Goal: Understand process/instructions: Learn how to perform a task or action

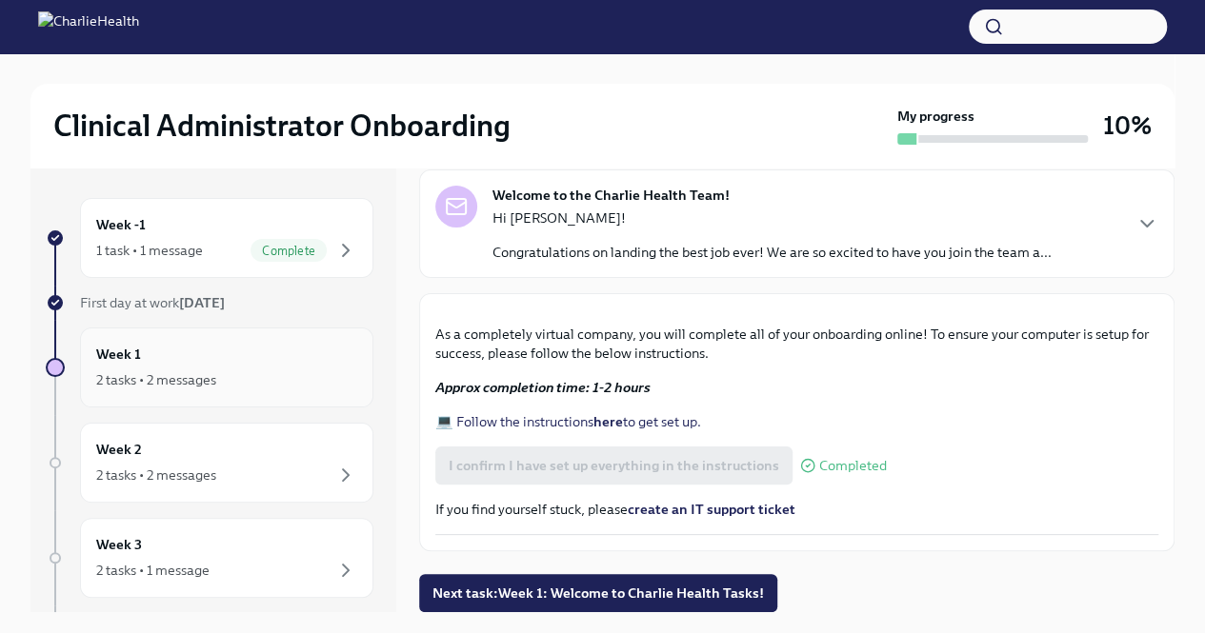
click at [255, 350] on div "Week 1 2 tasks • 2 messages" at bounding box center [226, 368] width 261 height 48
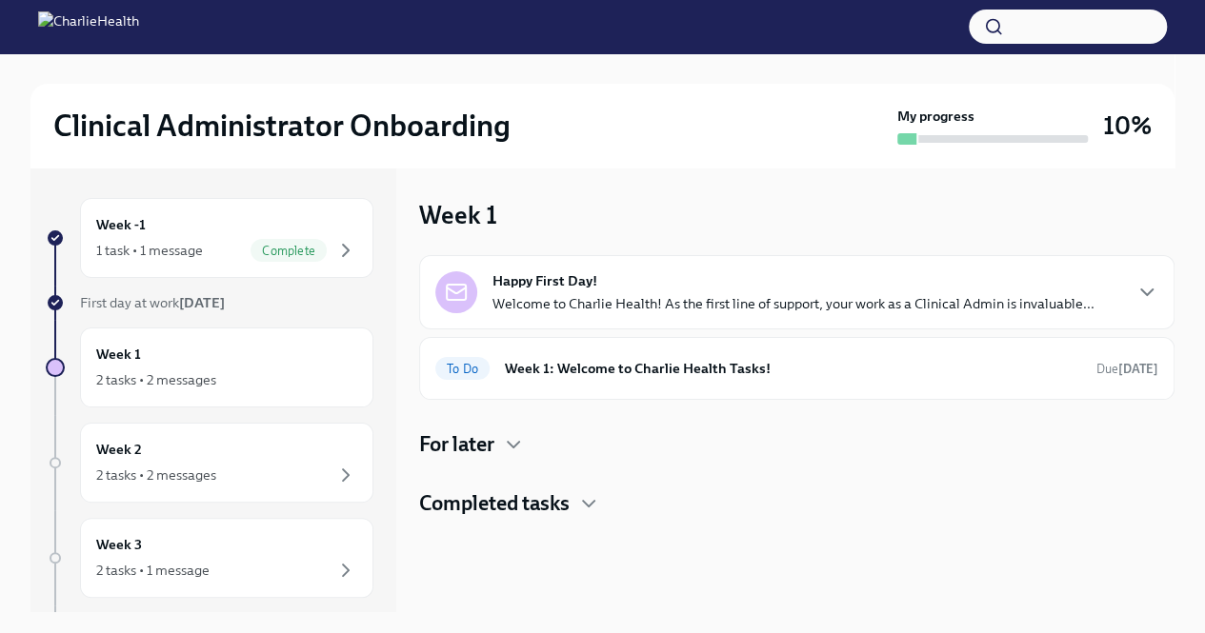
click at [1149, 296] on icon "button" at bounding box center [1146, 292] width 23 height 23
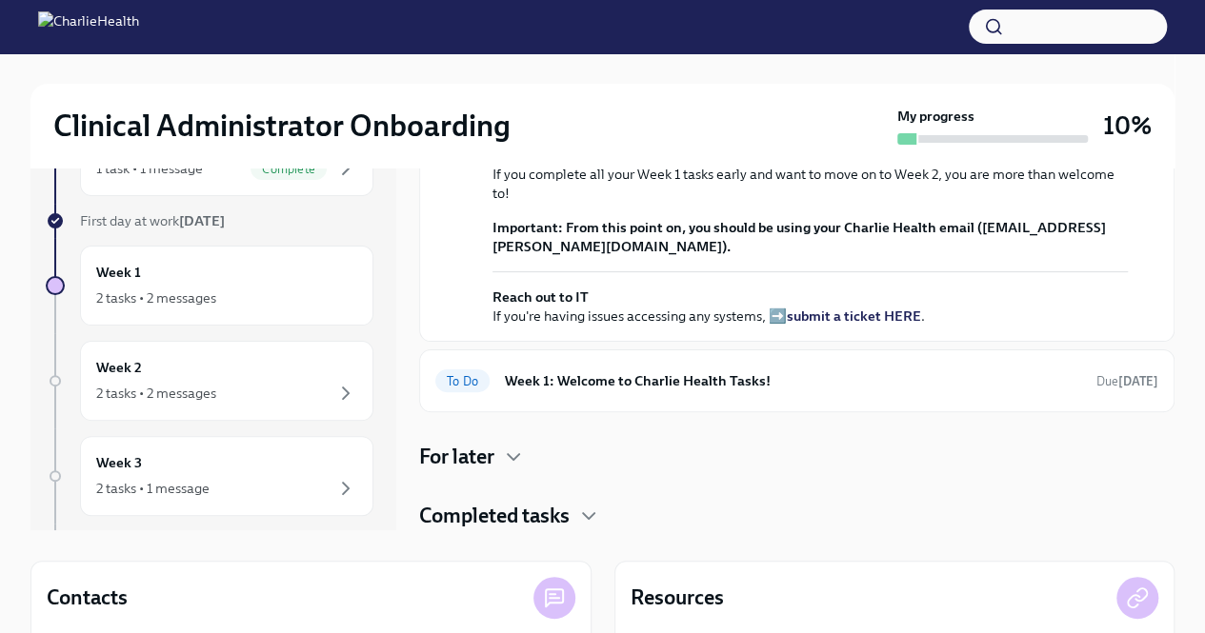
scroll to position [82, 0]
click at [609, 380] on h6 "Week 1: Welcome to Charlie Health Tasks!" at bounding box center [793, 380] width 576 height 21
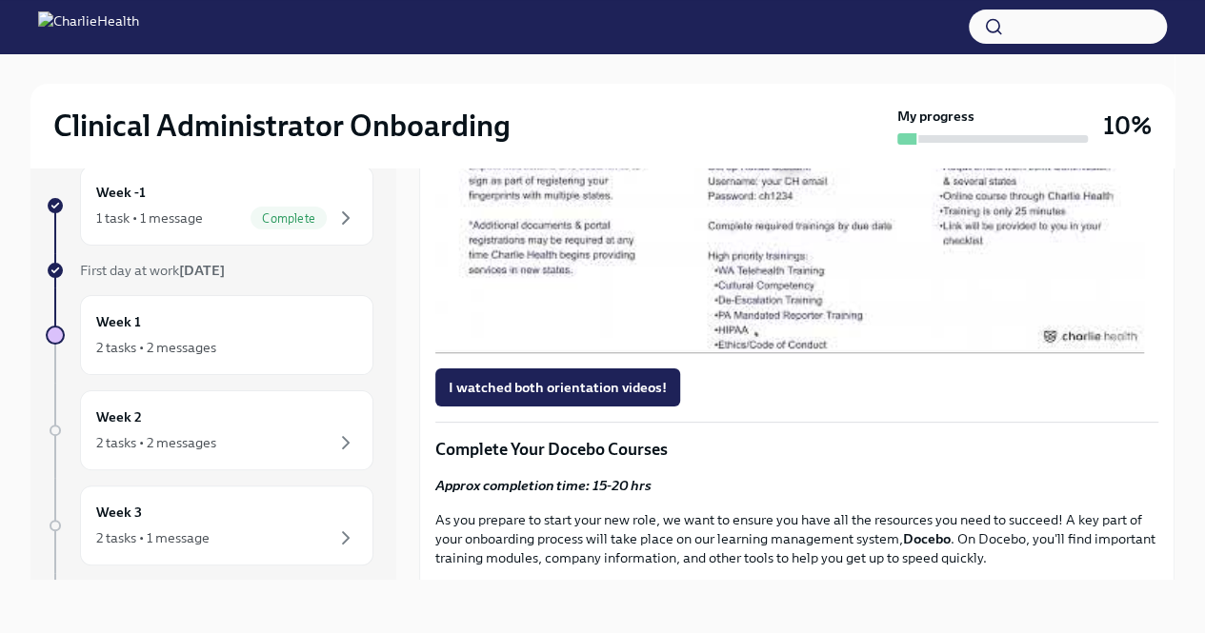
scroll to position [952, 0]
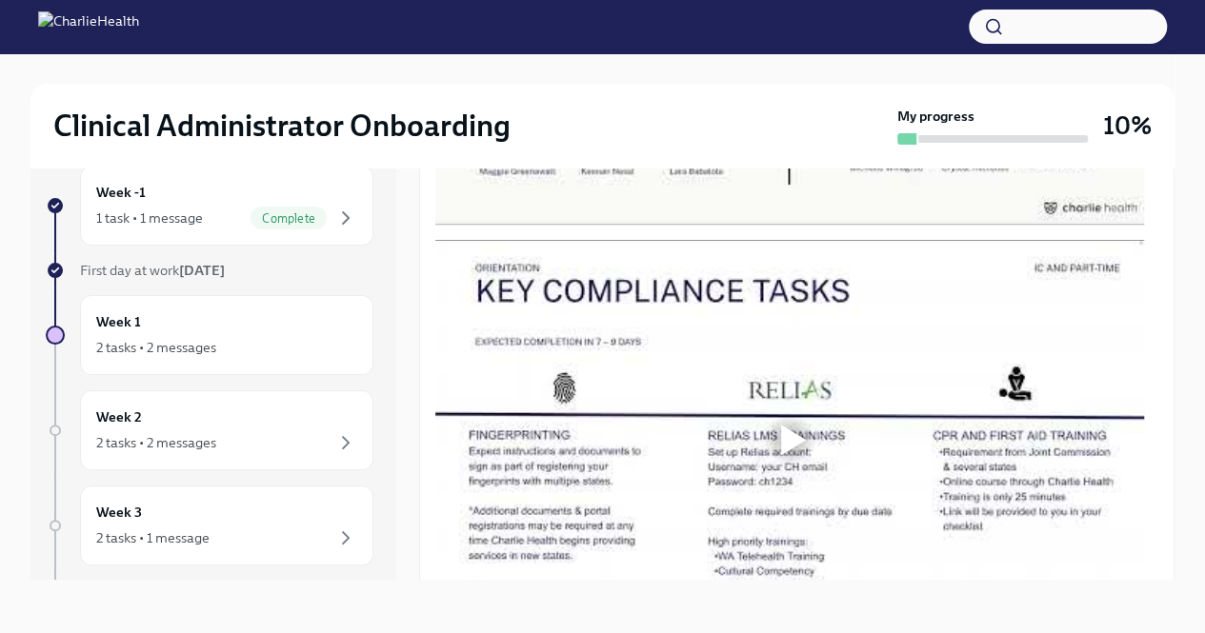
click at [796, 41] on div at bounding box center [793, 25] width 25 height 30
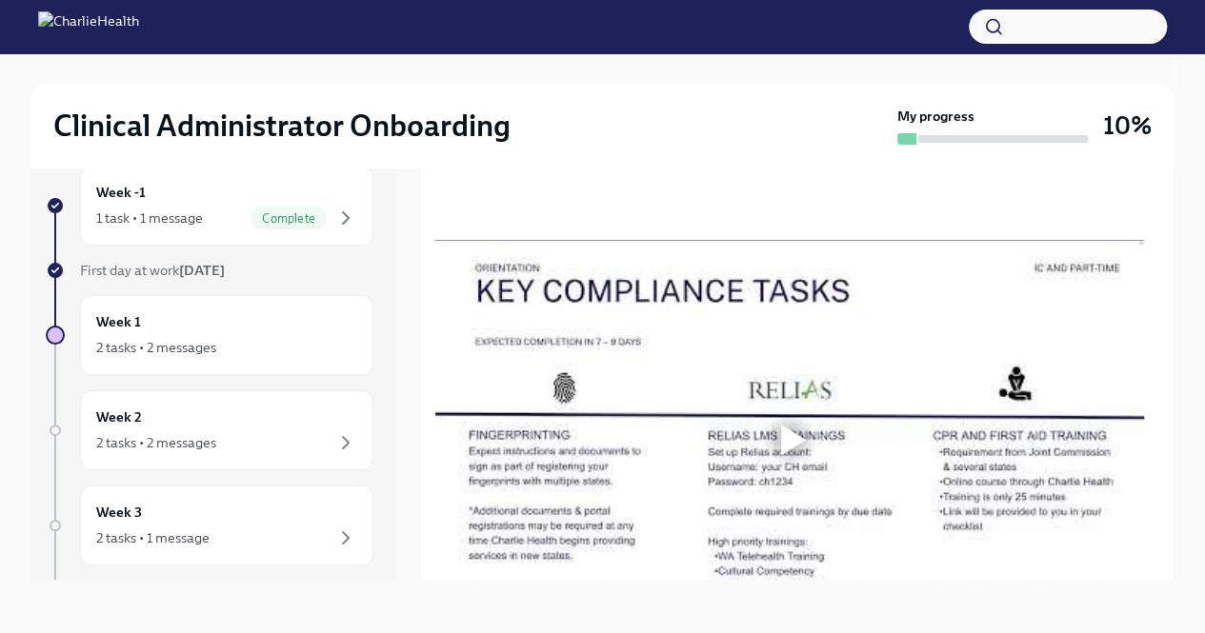
click at [139, 37] on img at bounding box center [88, 26] width 101 height 30
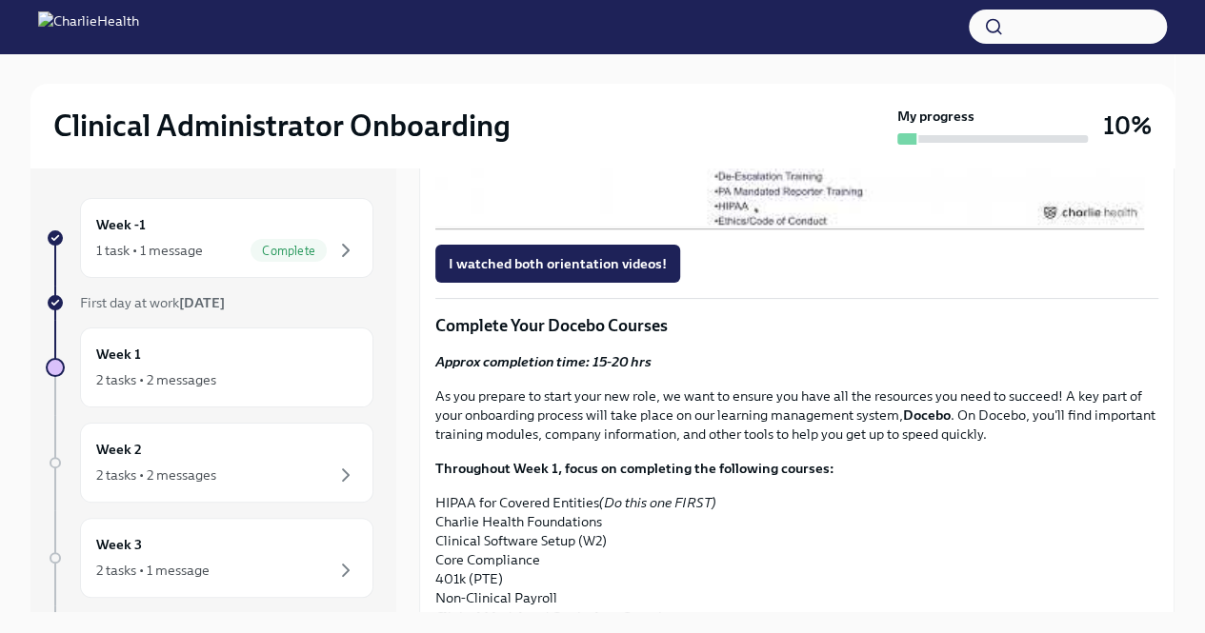
scroll to position [1284, 0]
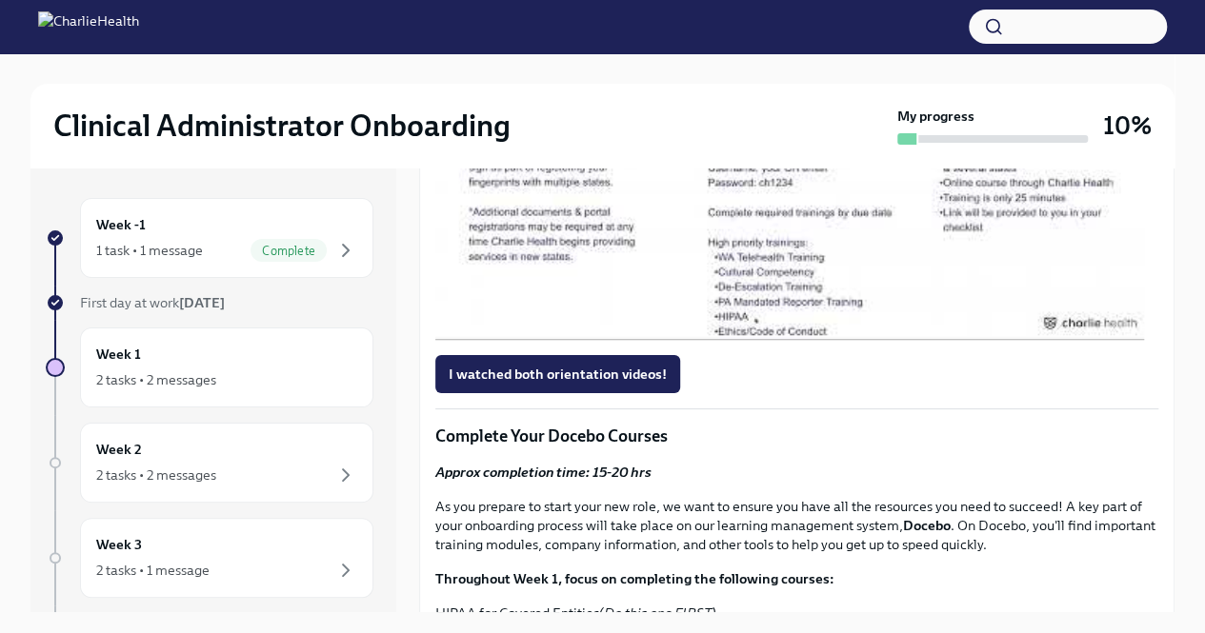
click at [806, 171] on div at bounding box center [789, 140] width 61 height 61
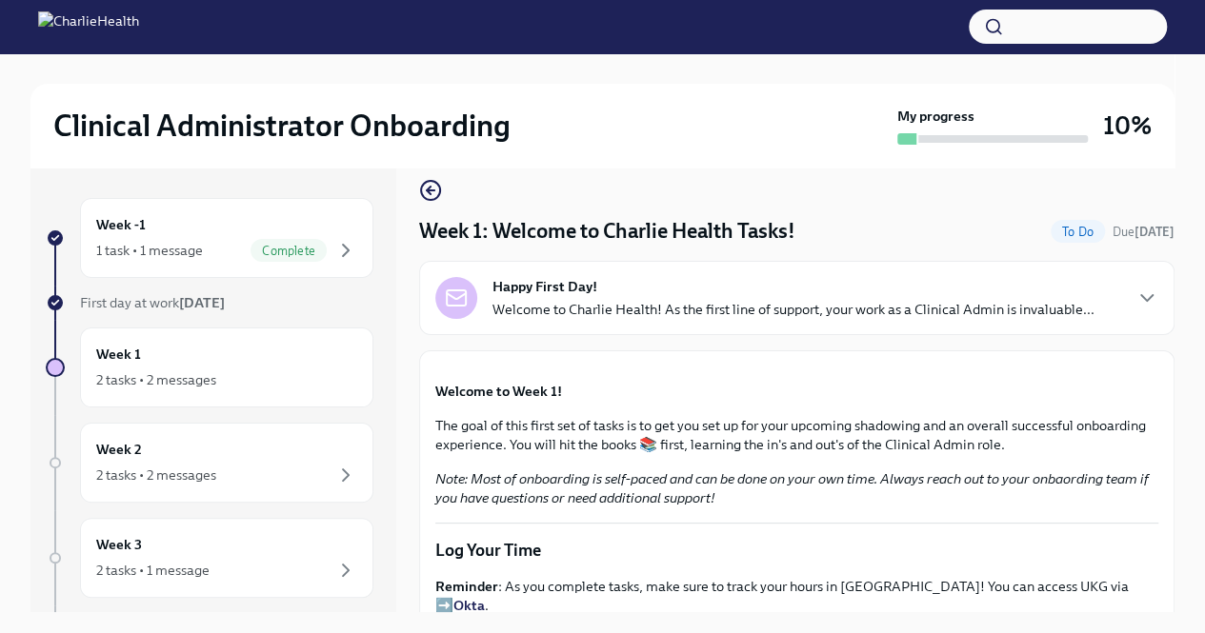
scroll to position [0, 0]
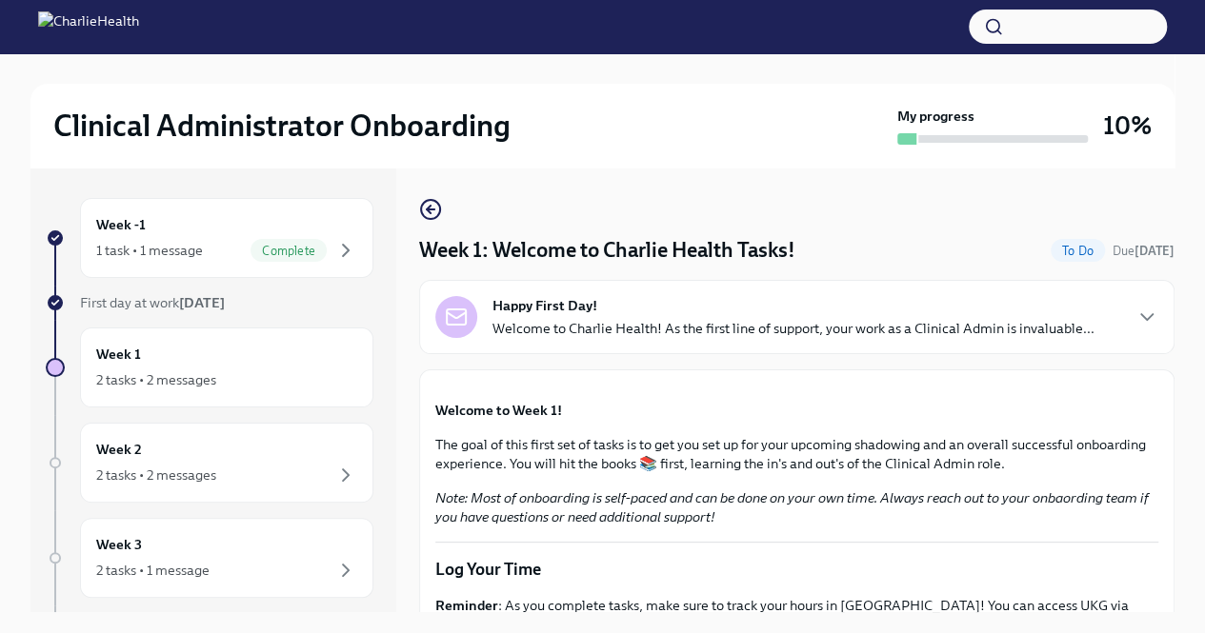
click at [1107, 313] on div "Happy First Day! Welcome to Charlie Health! As the first line of support, your …" at bounding box center [796, 317] width 723 height 42
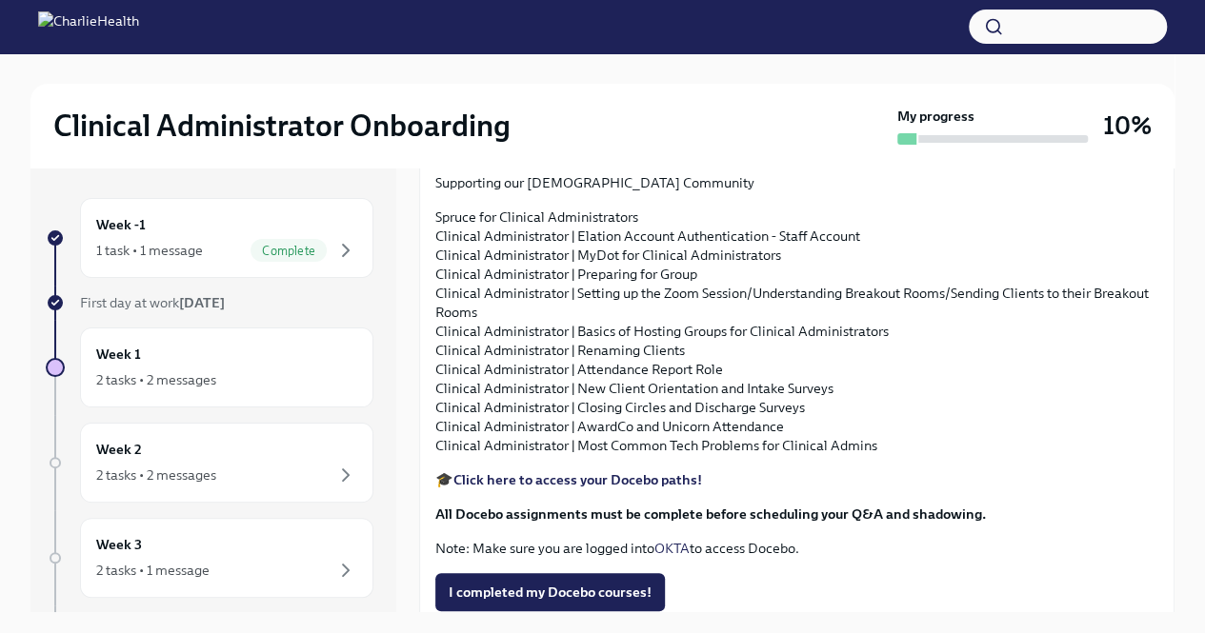
scroll to position [2095, 0]
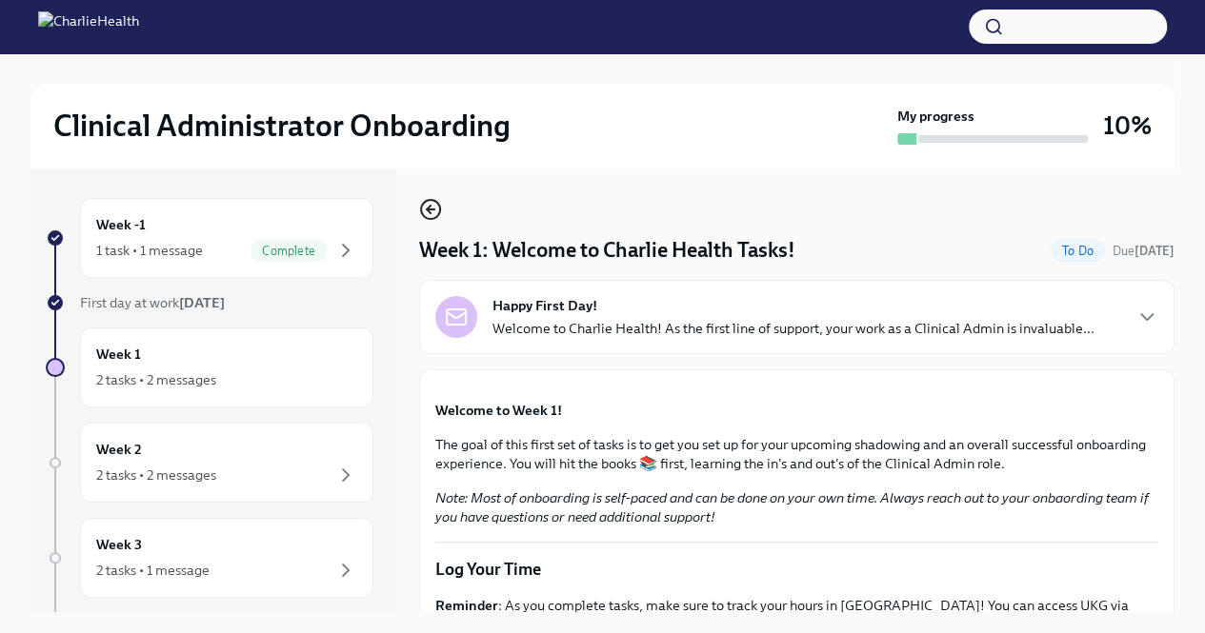
click at [432, 207] on icon "button" at bounding box center [430, 209] width 23 height 23
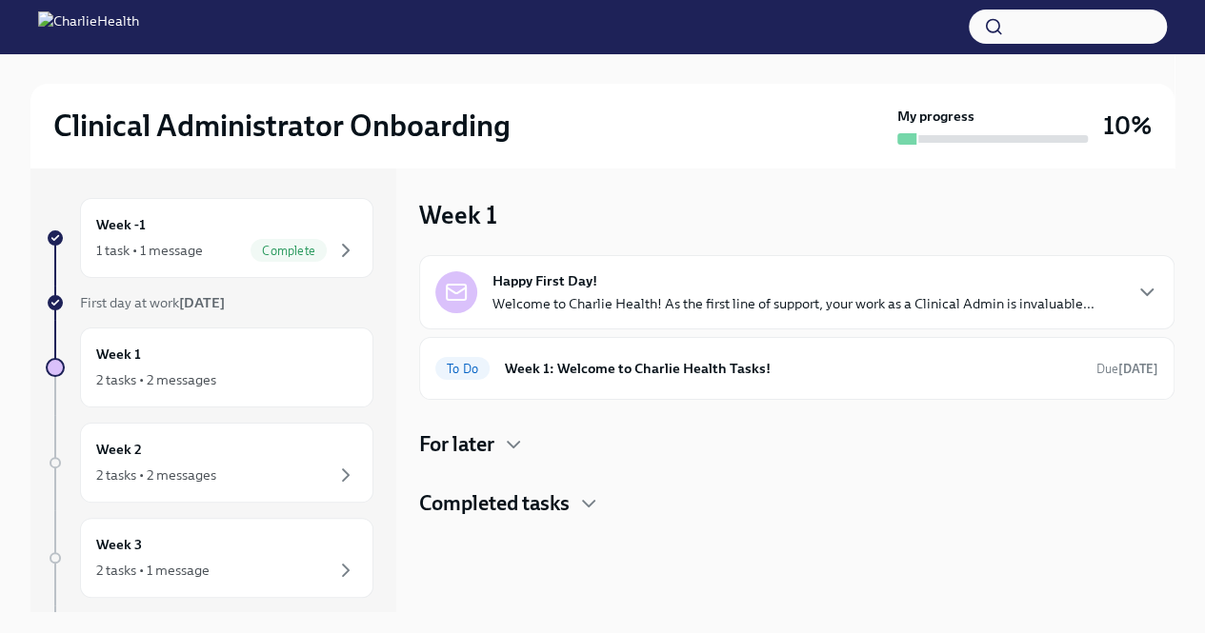
click at [1093, 295] on div "Happy First Day! Welcome to Charlie Health! As the first line of support, your …" at bounding box center [796, 292] width 723 height 42
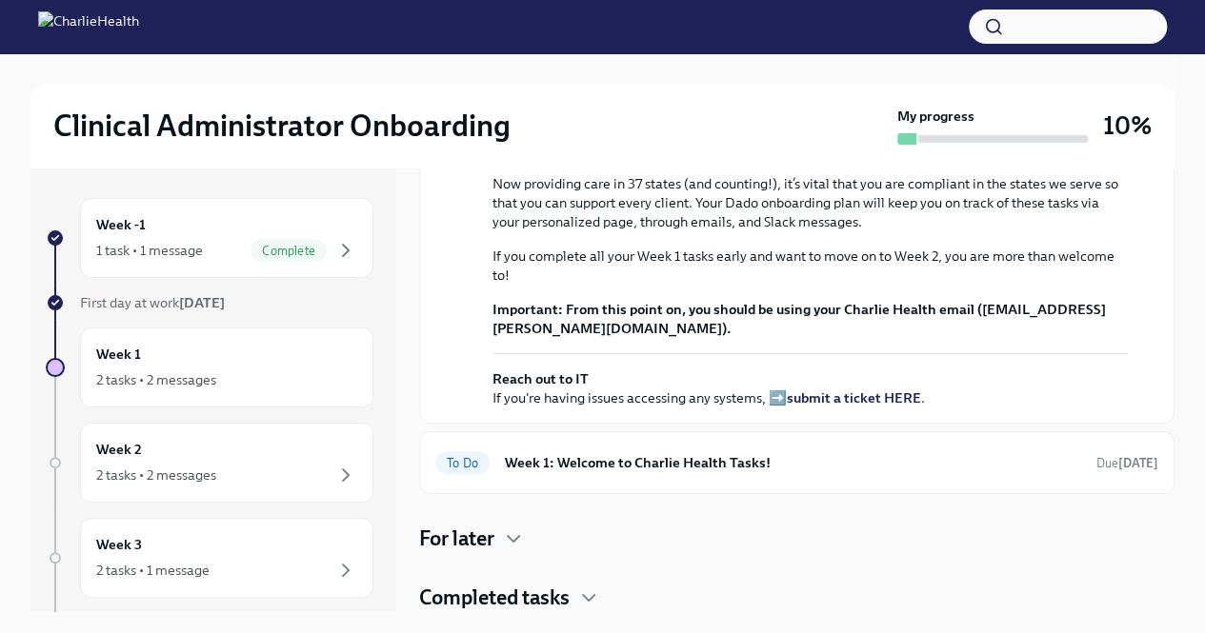
scroll to position [557, 0]
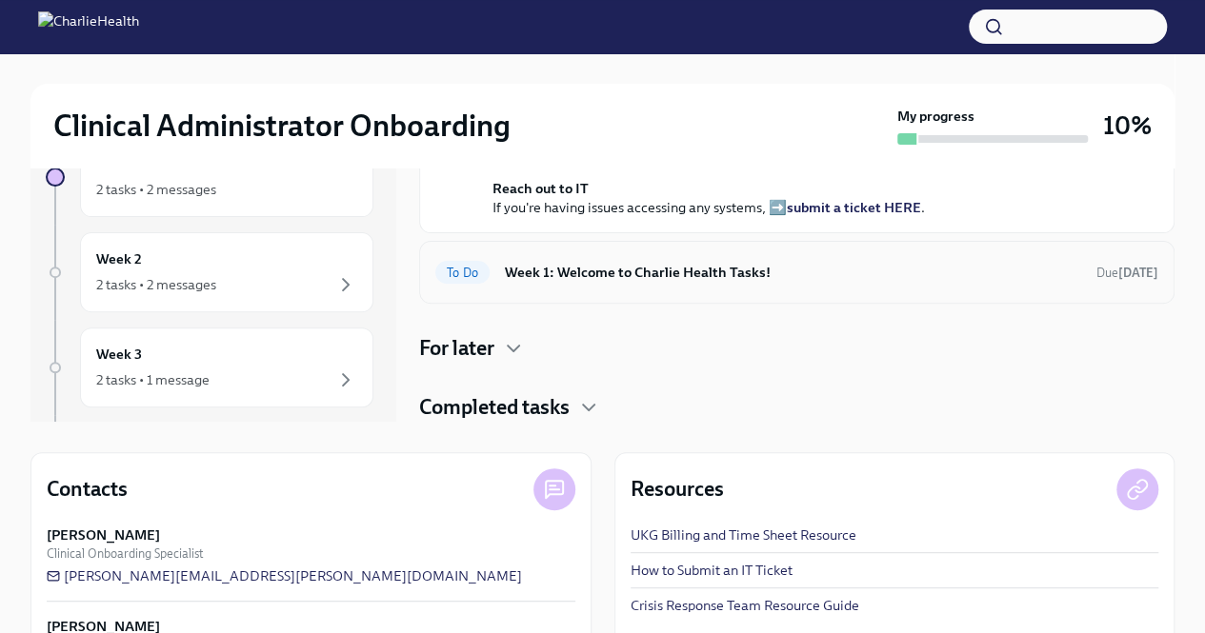
click at [679, 278] on h6 "Week 1: Welcome to Charlie Health Tasks!" at bounding box center [793, 272] width 576 height 21
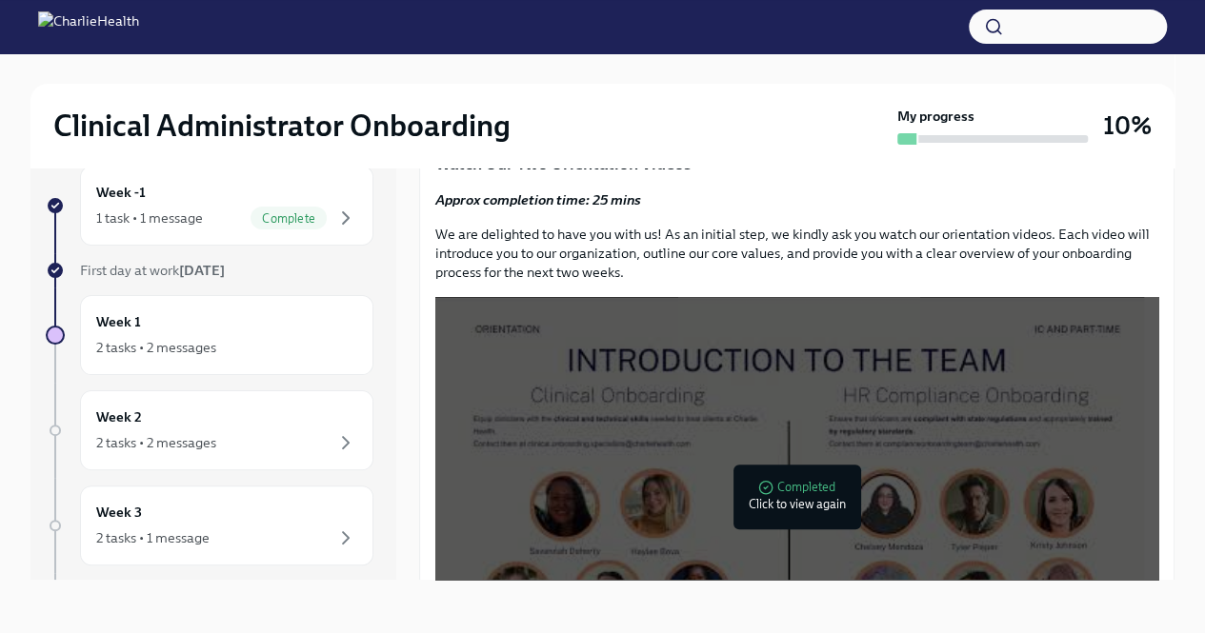
scroll to position [667, 0]
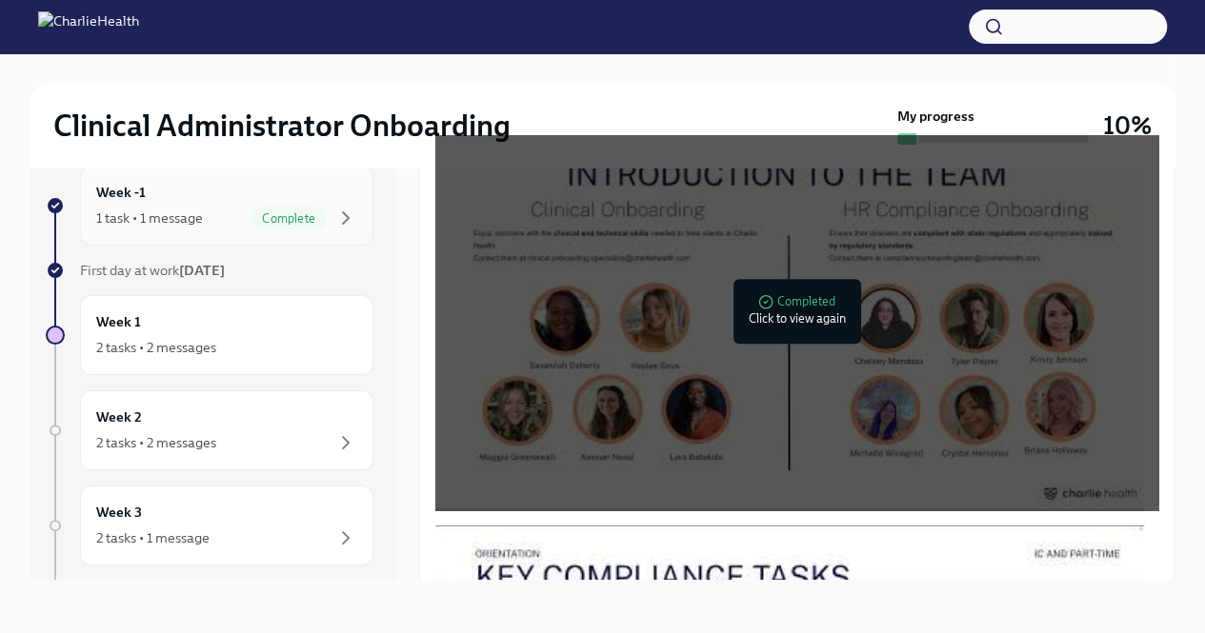
click at [196, 201] on div "Week -1 1 task • 1 message Complete" at bounding box center [226, 206] width 261 height 48
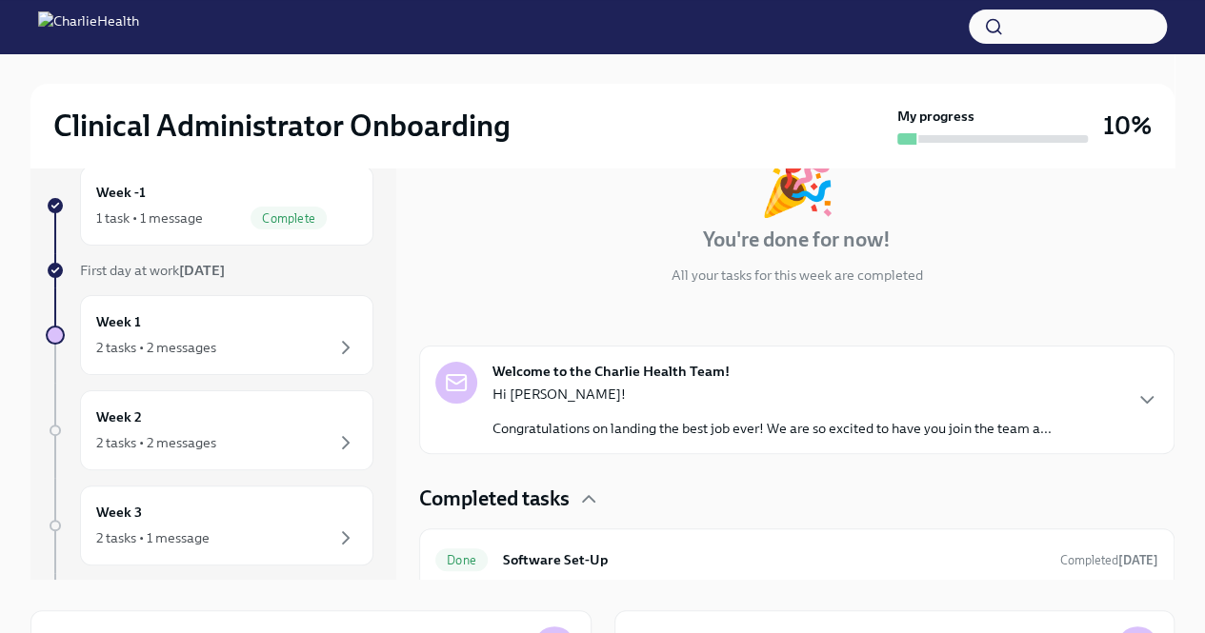
scroll to position [111, 0]
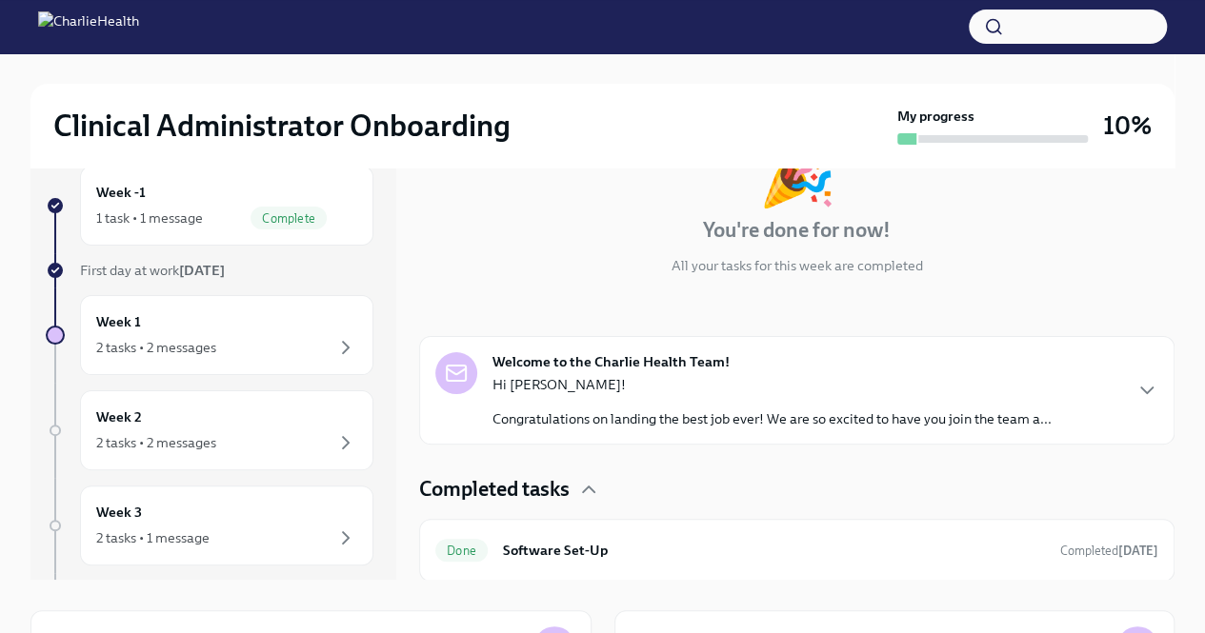
click at [1105, 390] on div "Welcome to the Charlie Health Team! Hi [PERSON_NAME]! Congratulations on landin…" at bounding box center [796, 390] width 723 height 76
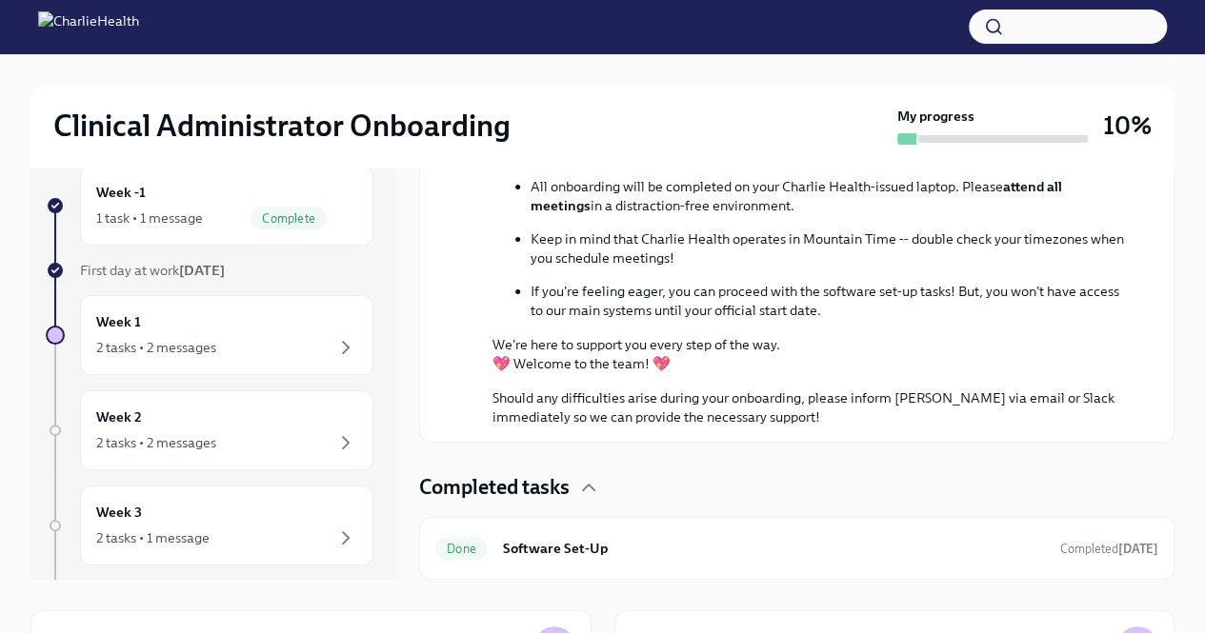
scroll to position [878, 0]
click at [168, 306] on div "Week 1 2 tasks • 2 messages" at bounding box center [226, 335] width 293 height 80
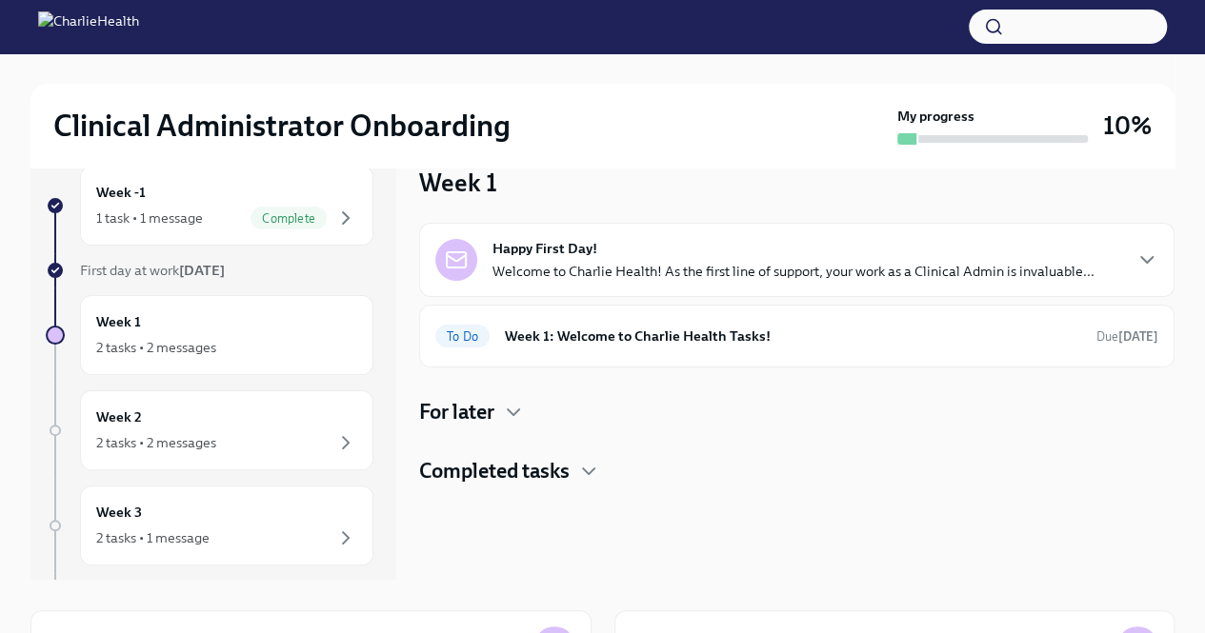
click at [764, 271] on p "Welcome to Charlie Health! As the first line of support, your work as a Clinica…" at bounding box center [793, 271] width 602 height 19
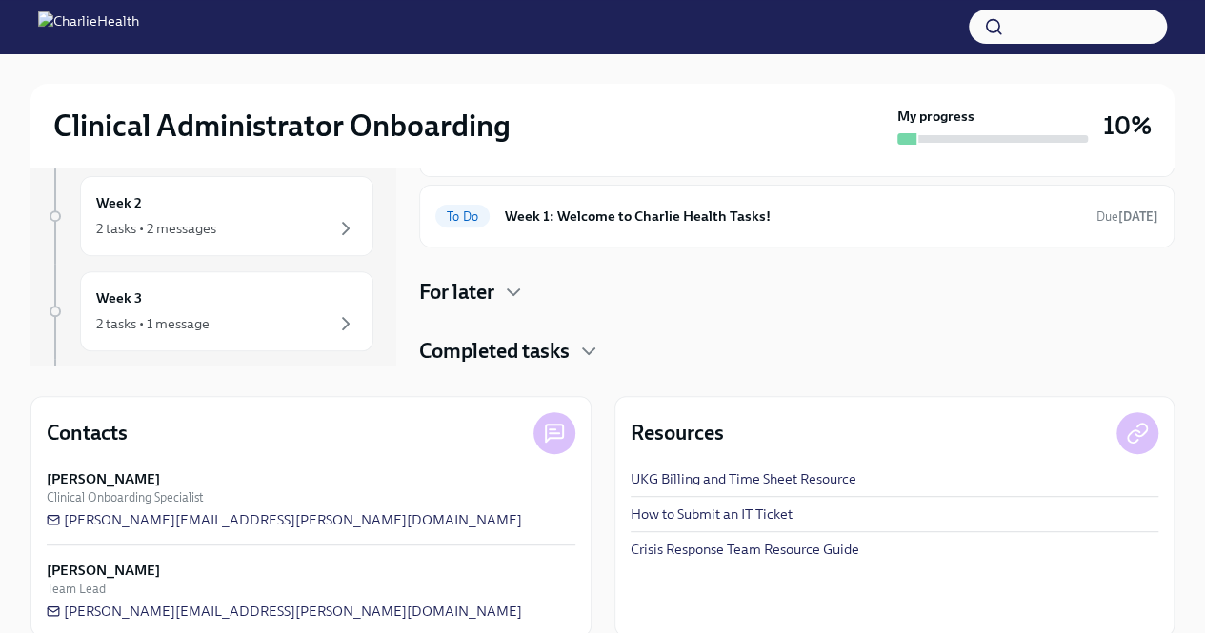
scroll to position [272, 0]
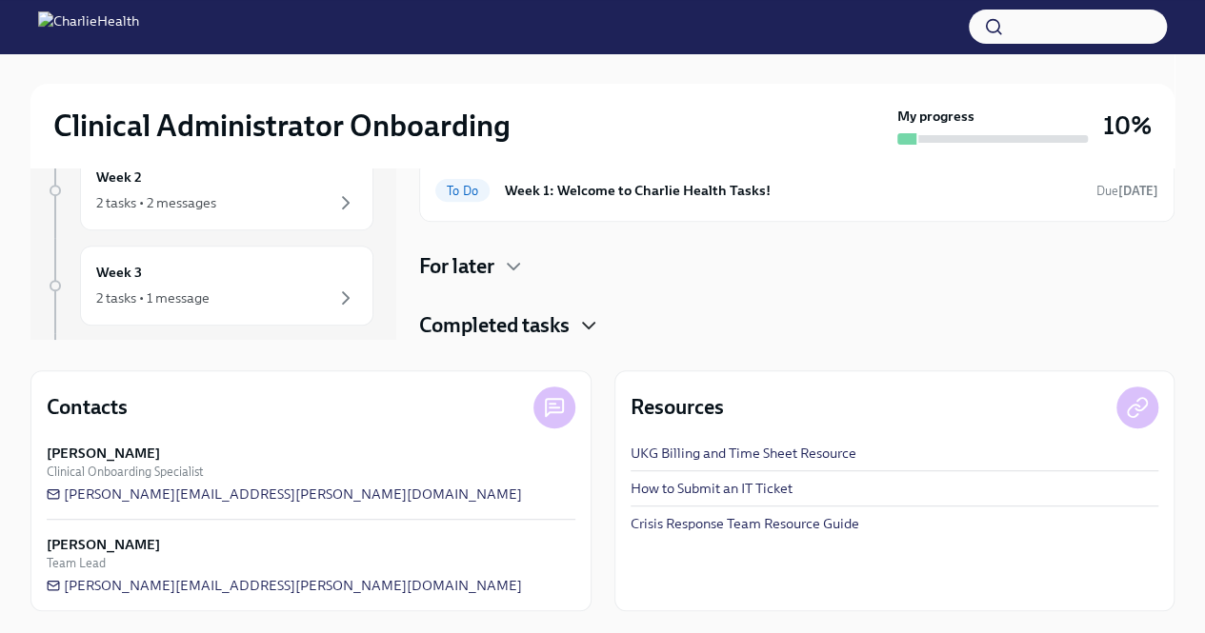
click at [590, 317] on icon "button" at bounding box center [588, 325] width 23 height 23
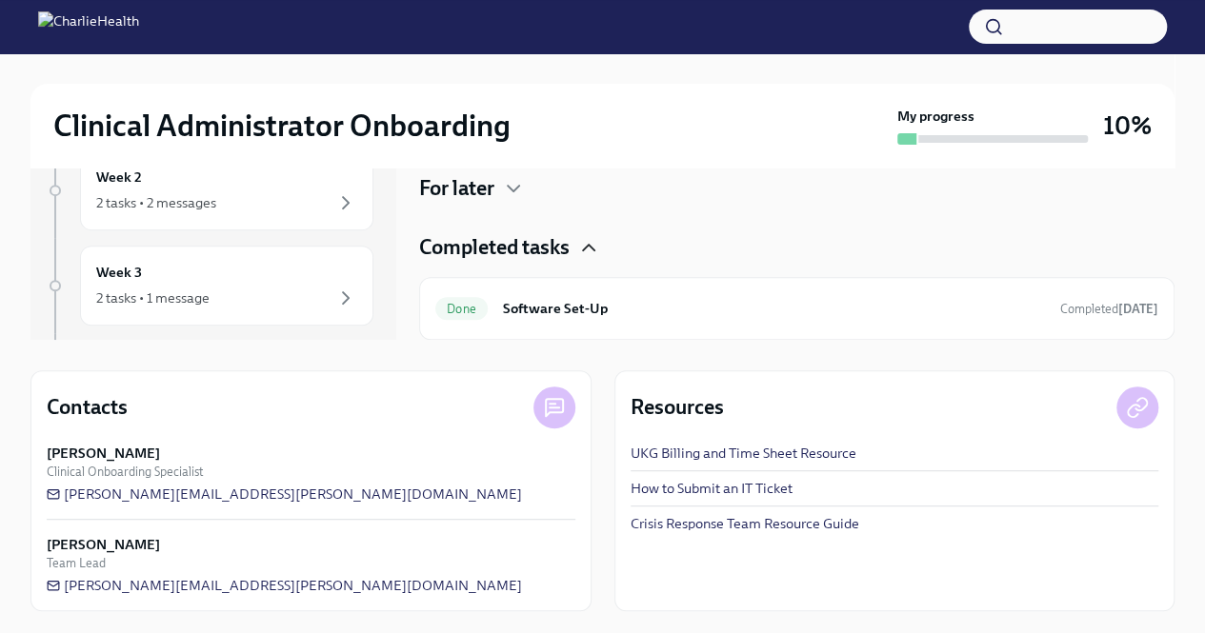
click at [597, 259] on icon "button" at bounding box center [588, 247] width 23 height 23
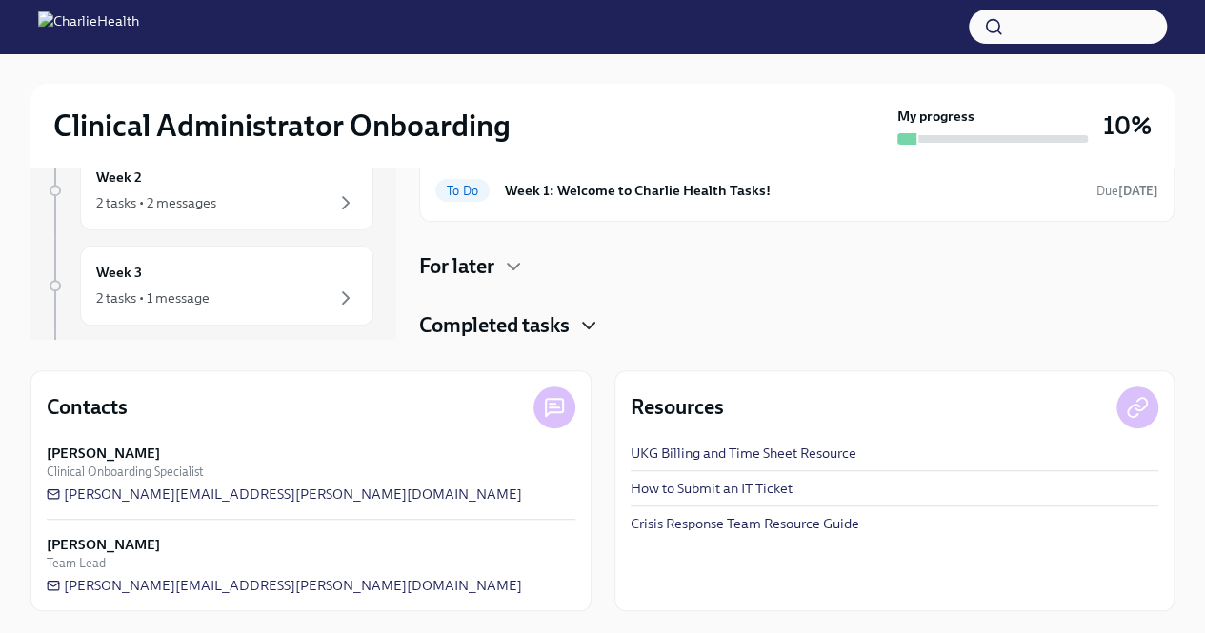
click at [597, 327] on icon "button" at bounding box center [588, 325] width 23 height 23
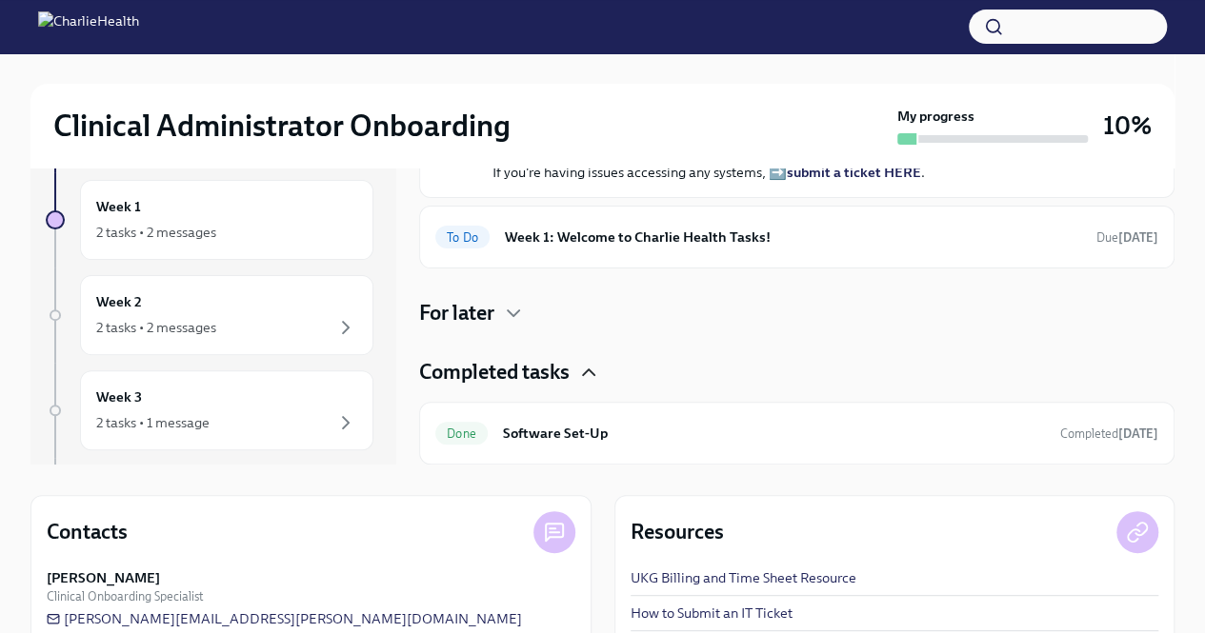
scroll to position [0, 0]
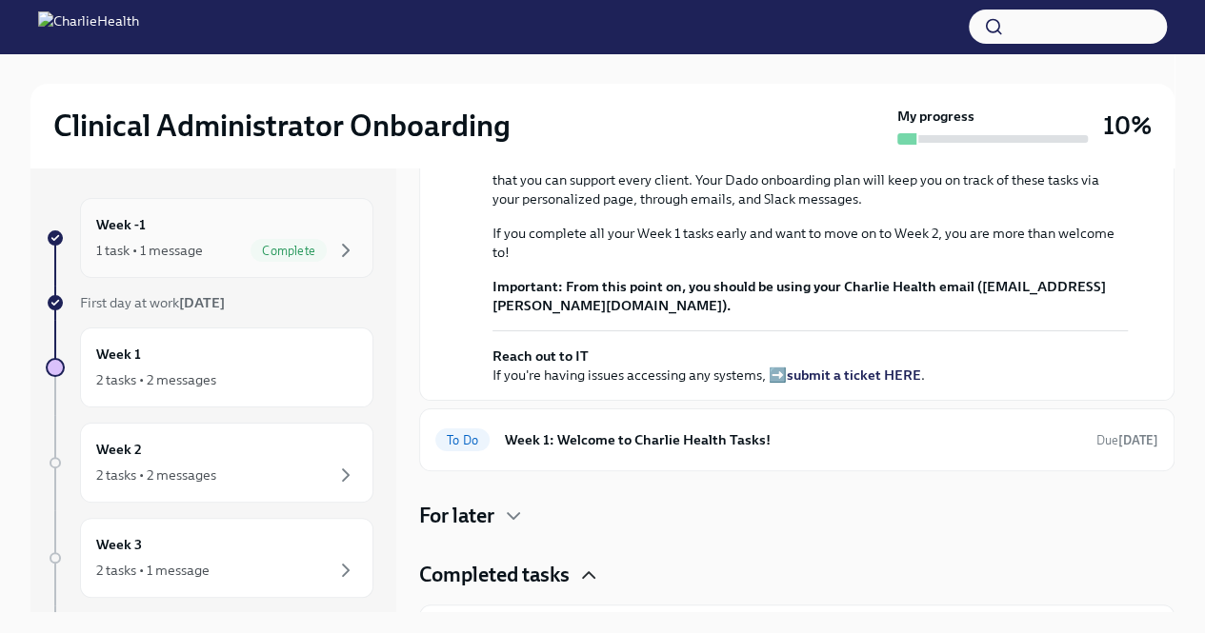
click at [188, 221] on div "Week -1 1 task • 1 message Complete" at bounding box center [226, 238] width 261 height 48
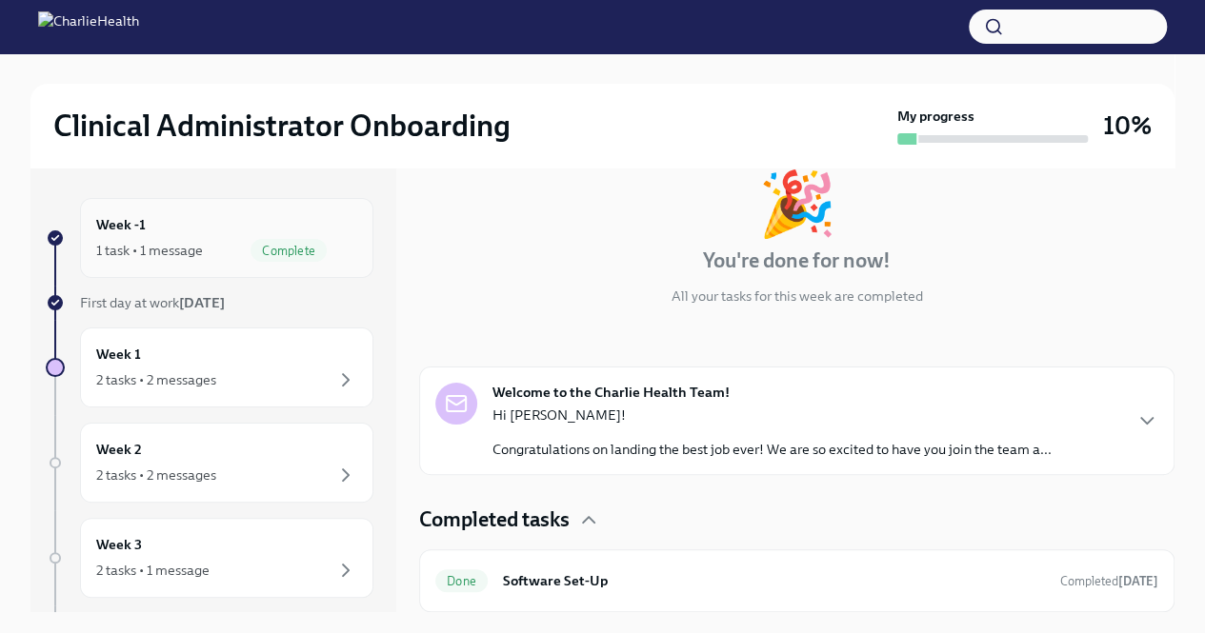
scroll to position [111, 0]
click at [1103, 424] on div "Welcome to the Charlie Health Team! Hi [PERSON_NAME]! Congratulations on landin…" at bounding box center [796, 423] width 723 height 76
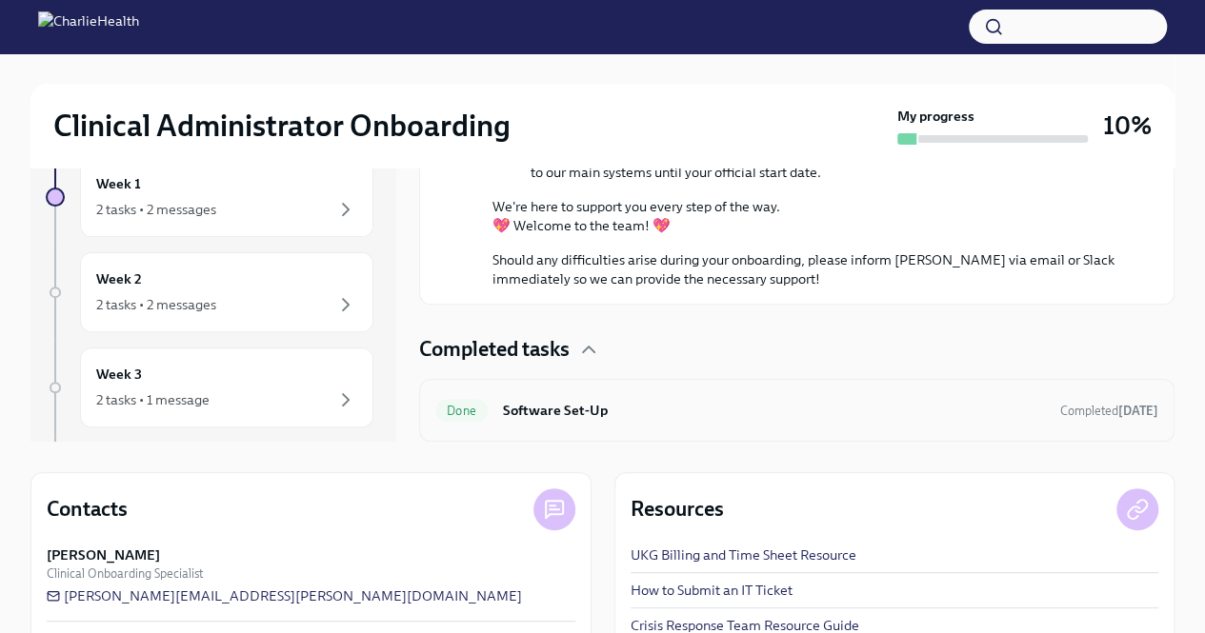
scroll to position [0, 0]
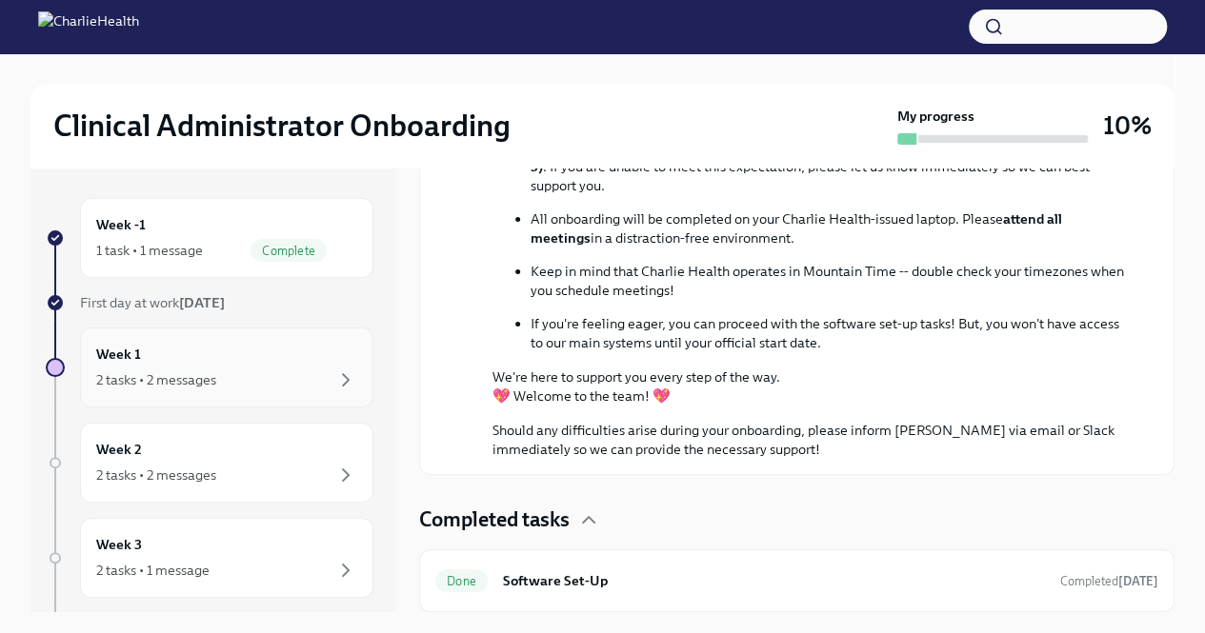
click at [210, 366] on div "Week 1 2 tasks • 2 messages" at bounding box center [226, 368] width 261 height 48
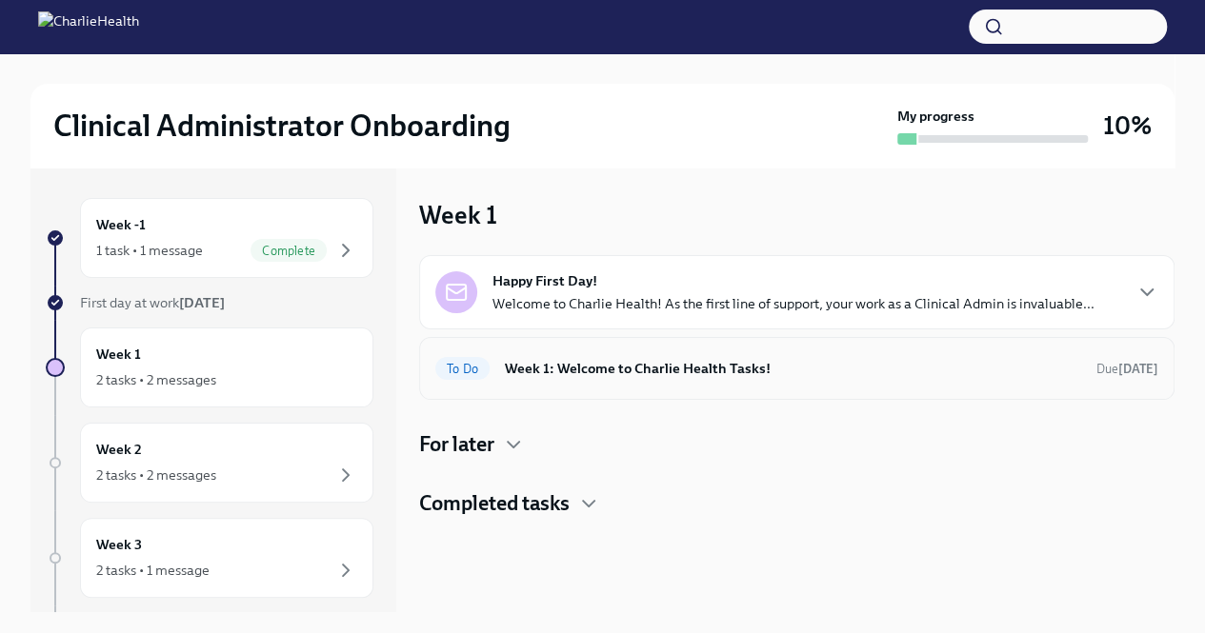
click at [667, 378] on div "To Do Week 1: Welcome to Charlie Health Tasks! Due [DATE]" at bounding box center [796, 368] width 723 height 30
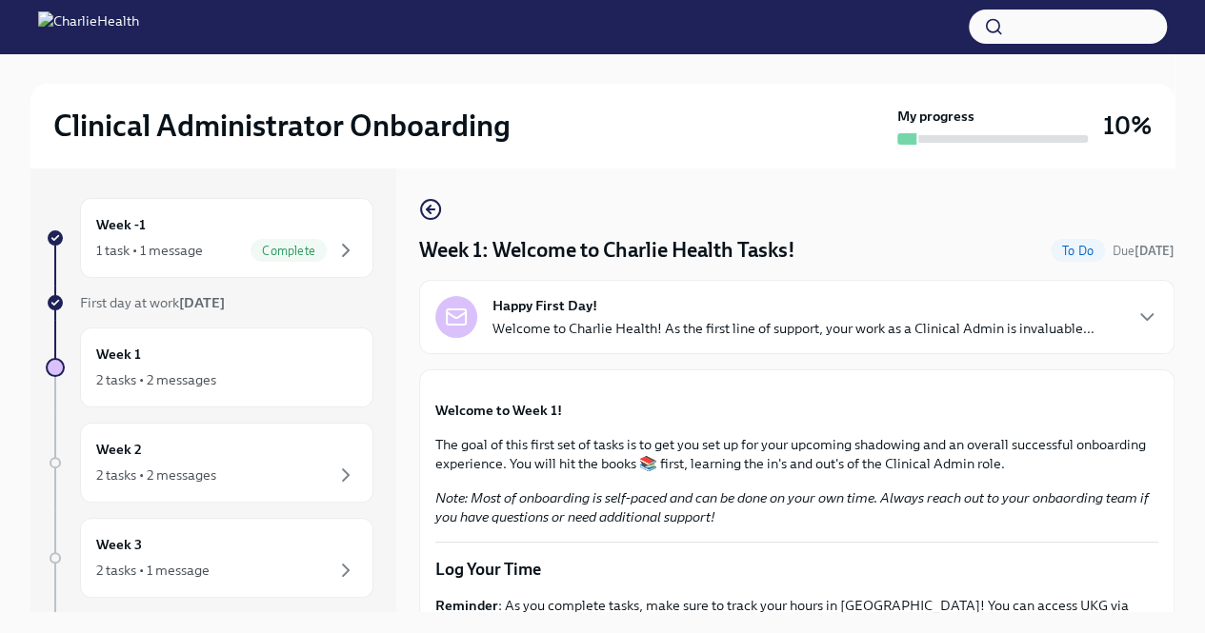
click at [1053, 316] on div "Happy First Day! Welcome to Charlie Health! As the first line of support, your …" at bounding box center [793, 317] width 602 height 42
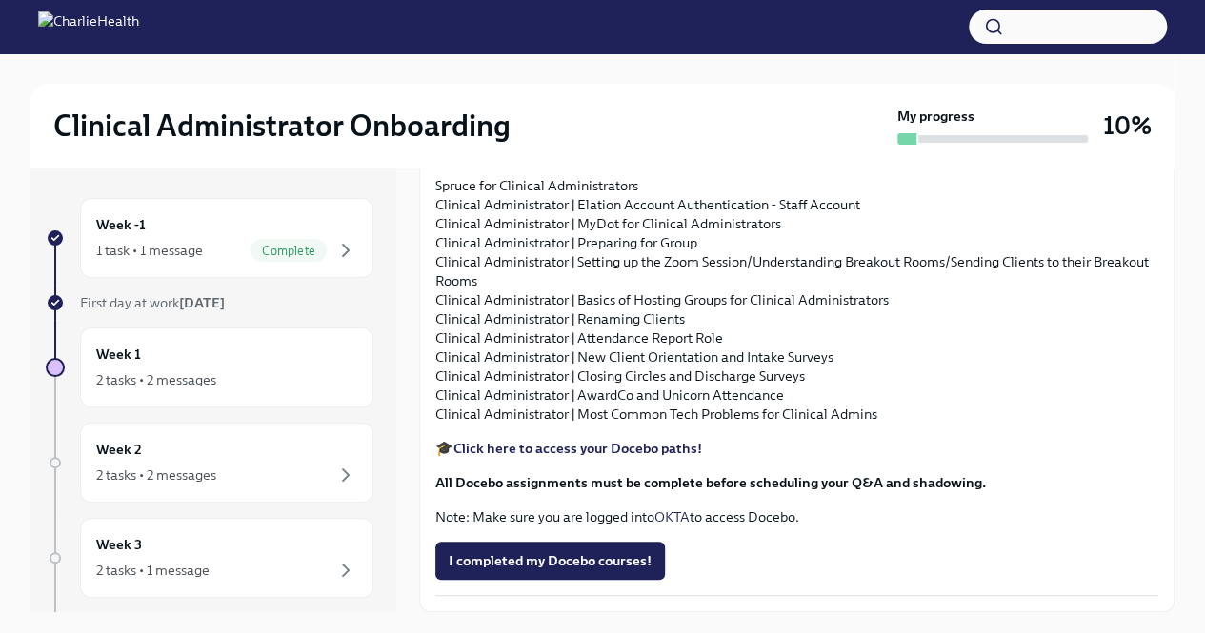
scroll to position [2889, 0]
click at [670, 443] on strong "Click here to access your Docebo paths!" at bounding box center [577, 448] width 249 height 17
